Goal: Task Accomplishment & Management: Complete application form

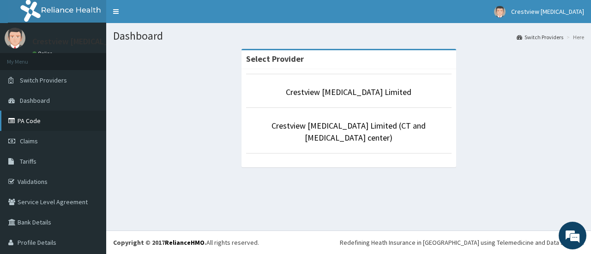
click at [42, 121] on link "PA Code" at bounding box center [53, 121] width 106 height 20
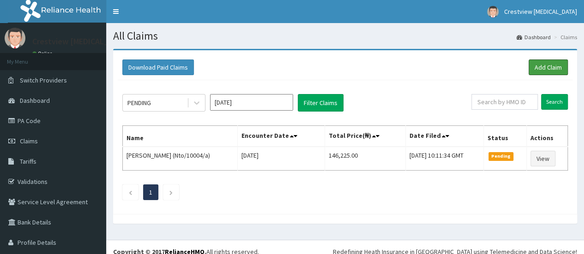
click at [542, 63] on link "Add Claim" at bounding box center [547, 68] width 39 height 16
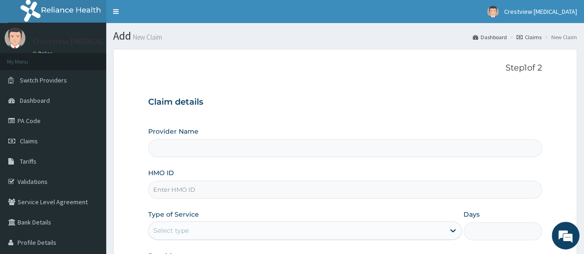
paste input "CVR/10018/A"
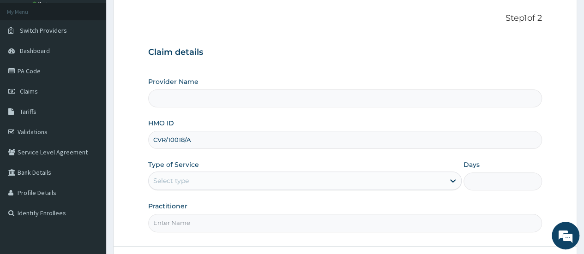
scroll to position [123, 0]
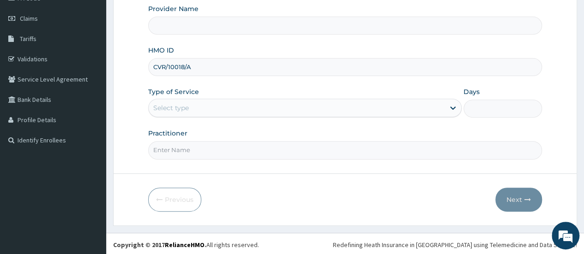
type input "CVR/10018/A"
click at [200, 109] on div "Select type" at bounding box center [297, 108] width 296 height 15
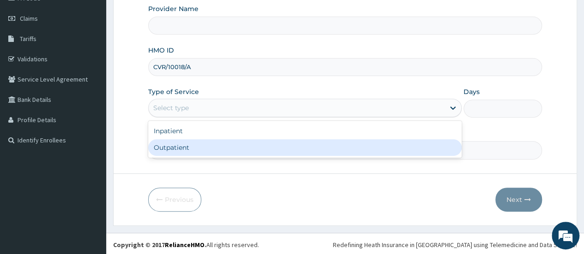
type input "Crestview [MEDICAL_DATA] Limited"
click at [192, 148] on div "Outpatient" at bounding box center [304, 147] width 313 height 17
type input "1"
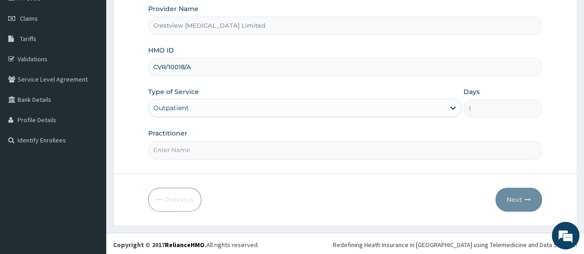
click at [203, 151] on input "Practitioner" at bounding box center [345, 150] width 394 height 18
type input "DR TOYOBO"
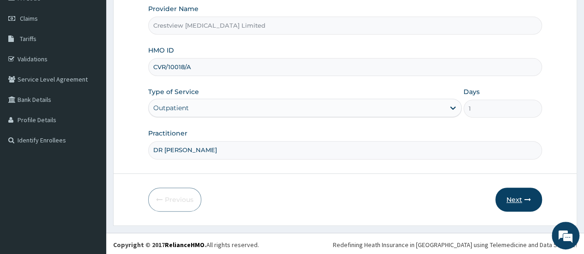
click at [515, 201] on button "Next" at bounding box center [518, 200] width 47 height 24
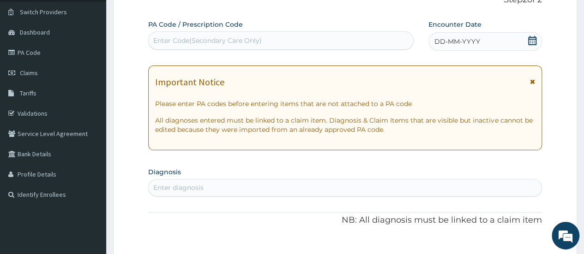
scroll to position [30, 0]
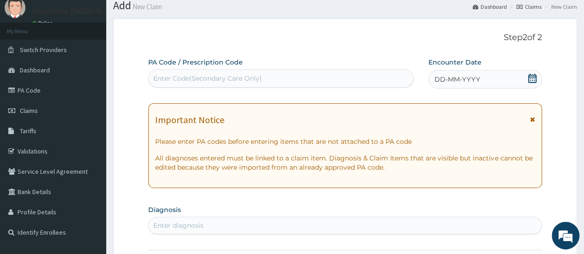
click at [248, 79] on div "Enter Code(Secondary Care Only)" at bounding box center [207, 78] width 108 height 9
paste input "PA/65322B"
type input "PA/65322B"
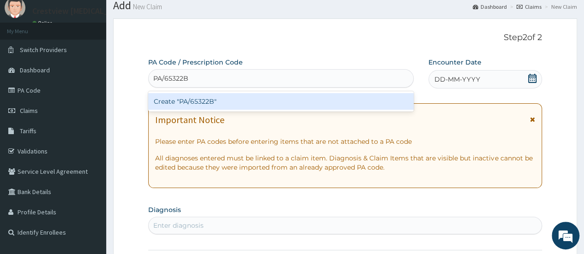
click at [248, 103] on div "Create "PA/65322B"" at bounding box center [280, 101] width 265 height 17
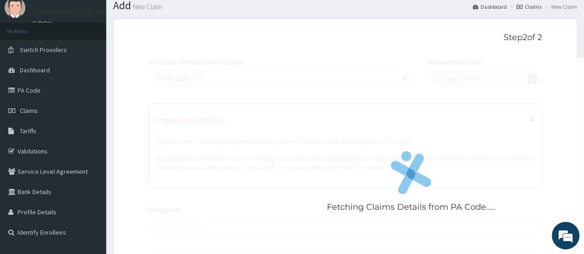
scroll to position [499, 0]
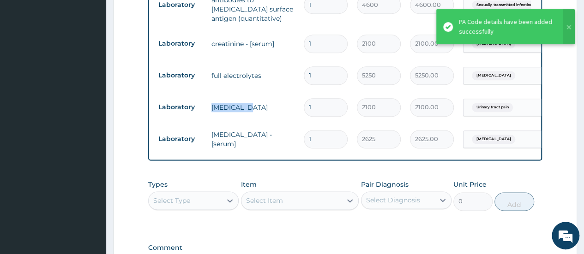
drag, startPoint x: 210, startPoint y: 95, endPoint x: 243, endPoint y: 94, distance: 32.3
click at [243, 98] on td "urinalysis" at bounding box center [253, 107] width 92 height 18
copy td "urinalysis"
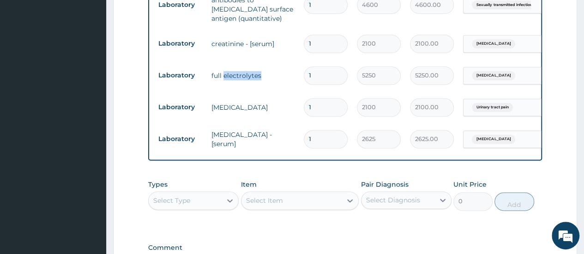
drag, startPoint x: 223, startPoint y: 64, endPoint x: 261, endPoint y: 64, distance: 37.8
click at [261, 66] on td "full electrolytes" at bounding box center [253, 75] width 92 height 18
copy td "electrolytes"
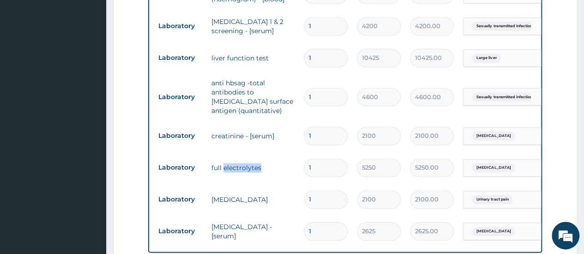
scroll to position [361, 0]
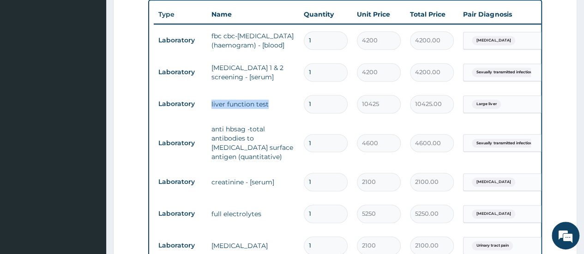
drag, startPoint x: 209, startPoint y: 94, endPoint x: 272, endPoint y: 93, distance: 62.8
click at [272, 95] on td "liver function test" at bounding box center [253, 104] width 92 height 18
copy td "liver function test"
drag, startPoint x: 210, startPoint y: 54, endPoint x: 269, endPoint y: 56, distance: 58.2
click at [269, 59] on td "hiv 1 & 2 screening - [serum]" at bounding box center [253, 73] width 92 height 28
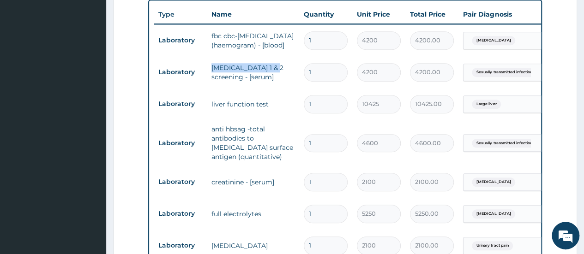
copy td "hiv 1 & 2 screening"
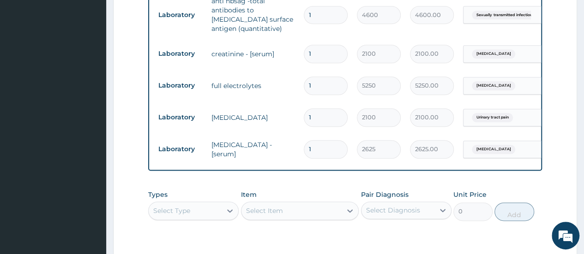
scroll to position [616, 0]
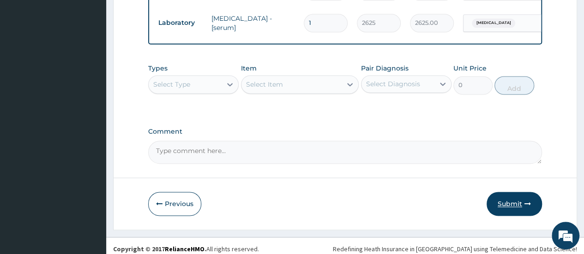
click at [518, 199] on button "Submit" at bounding box center [513, 204] width 55 height 24
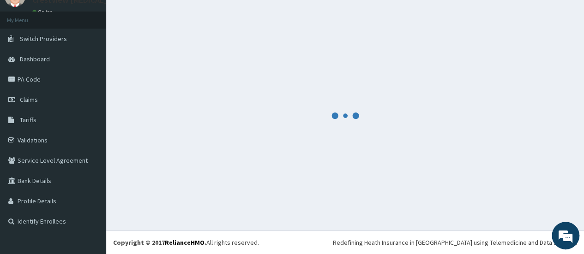
scroll to position [41, 0]
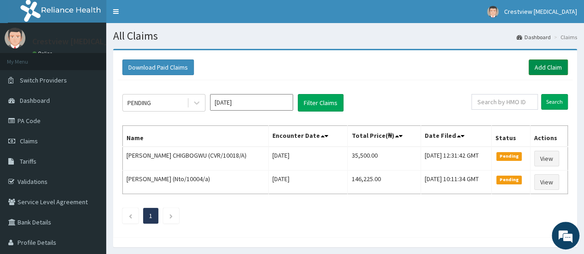
click at [546, 67] on link "Add Claim" at bounding box center [547, 68] width 39 height 16
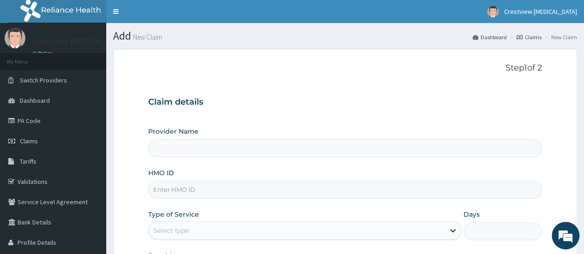
paste input "lmg/10103/a"
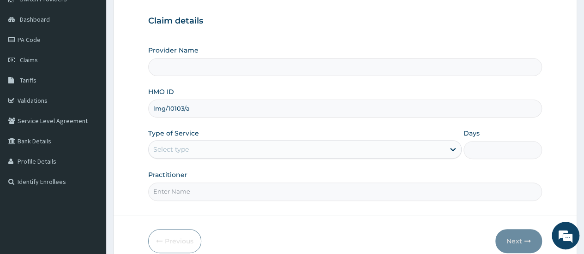
scroll to position [123, 0]
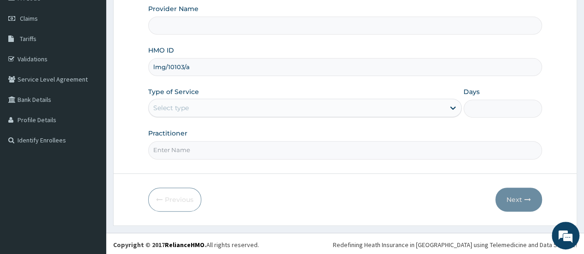
type input "lmg/10103/a"
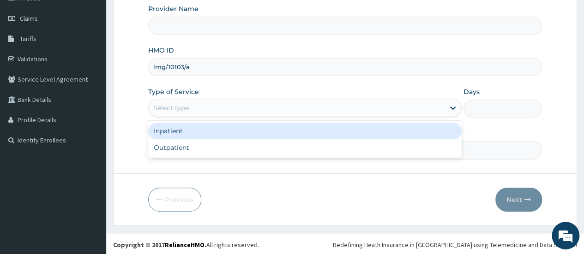
click at [221, 109] on div "Select type" at bounding box center [297, 108] width 296 height 15
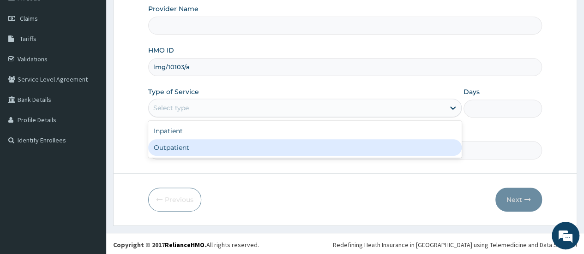
drag, startPoint x: 209, startPoint y: 151, endPoint x: 221, endPoint y: 152, distance: 12.0
click at [209, 151] on div "Outpatient" at bounding box center [304, 147] width 313 height 17
type input "1"
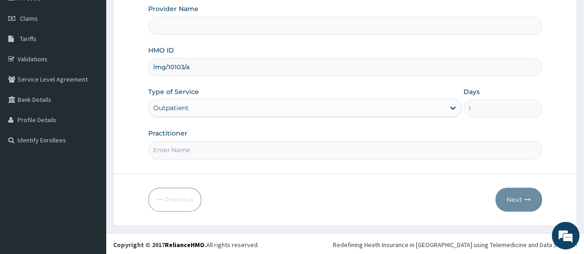
click at [231, 151] on input "Practitioner" at bounding box center [345, 150] width 394 height 18
type input "Crestview Radiology Limited"
type input "DR TOYOBO"
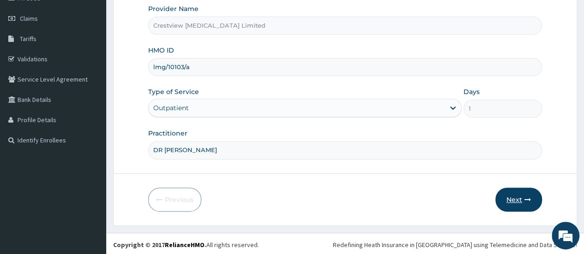
drag, startPoint x: 519, startPoint y: 199, endPoint x: 514, endPoint y: 198, distance: 4.7
click at [514, 198] on button "Next" at bounding box center [518, 200] width 47 height 24
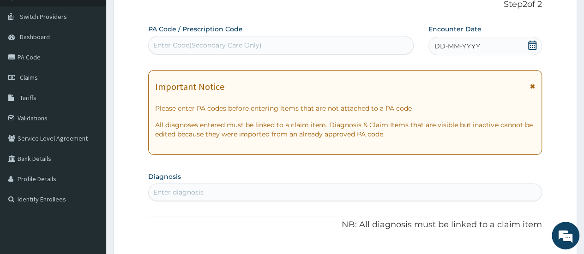
scroll to position [30, 0]
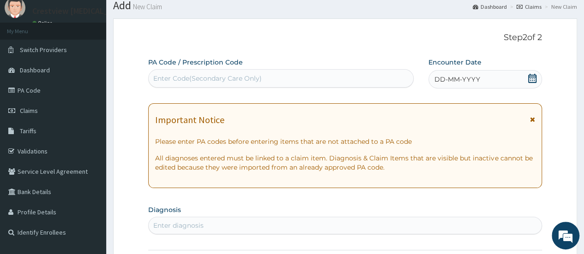
click at [251, 75] on div "Enter Code(Secondary Care Only)" at bounding box center [207, 78] width 108 height 9
paste input "PA/16BE54"
type input "PA/16BE54"
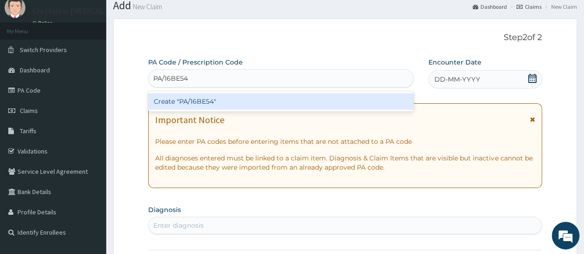
click at [241, 102] on div "Create "PA/16BE54"" at bounding box center [280, 101] width 265 height 17
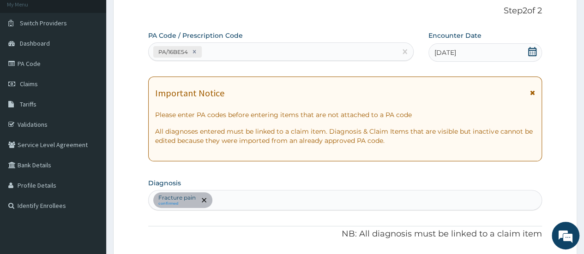
scroll to position [25, 0]
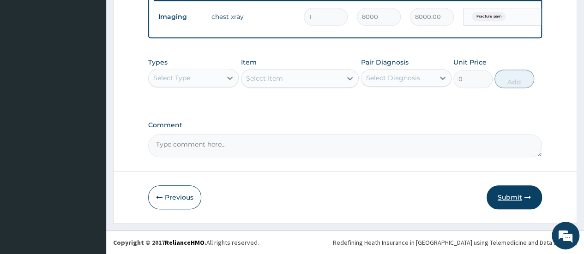
click at [512, 200] on button "Submit" at bounding box center [513, 197] width 55 height 24
